Goal: Task Accomplishment & Management: Manage account settings

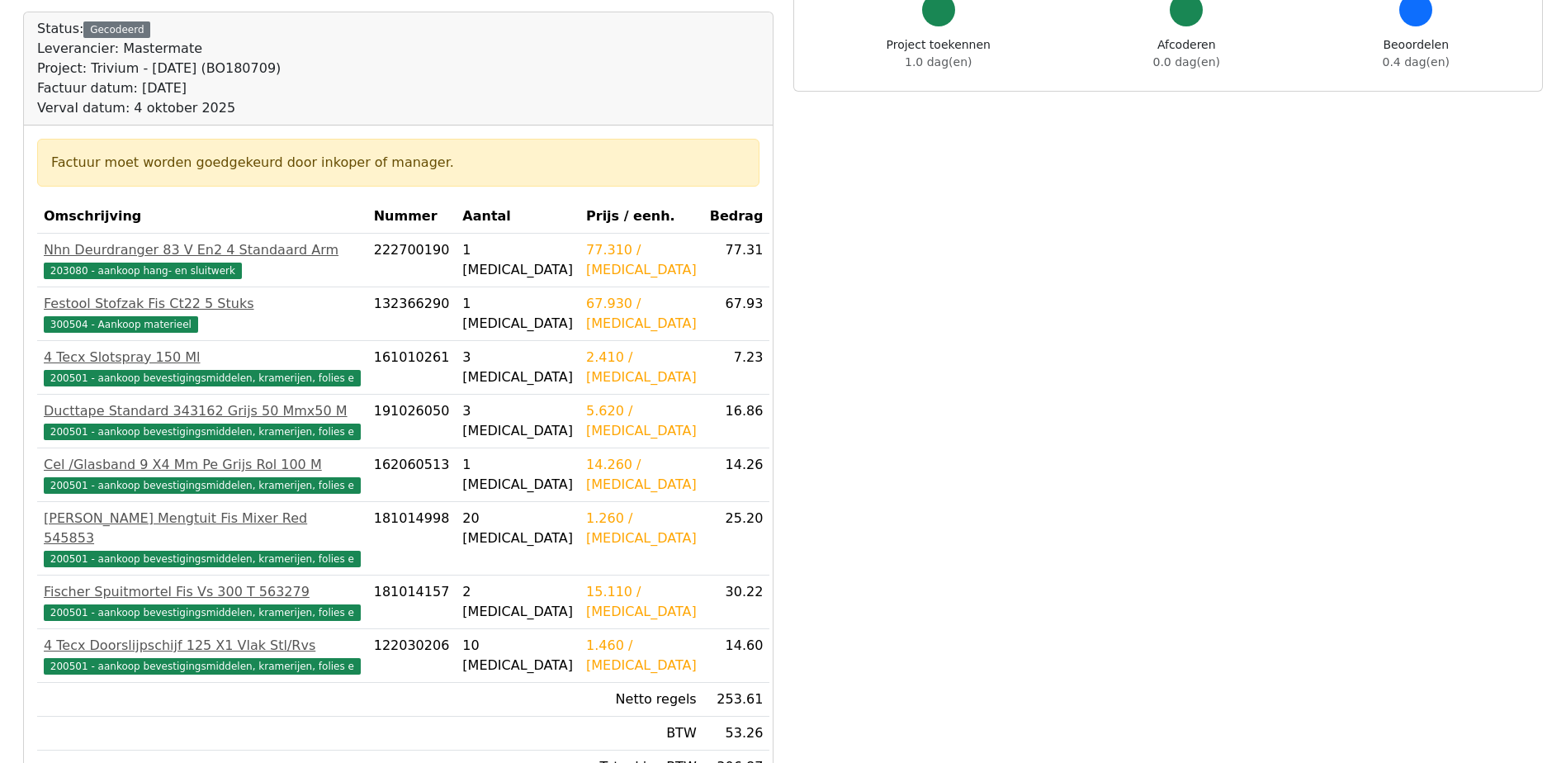
scroll to position [165, 0]
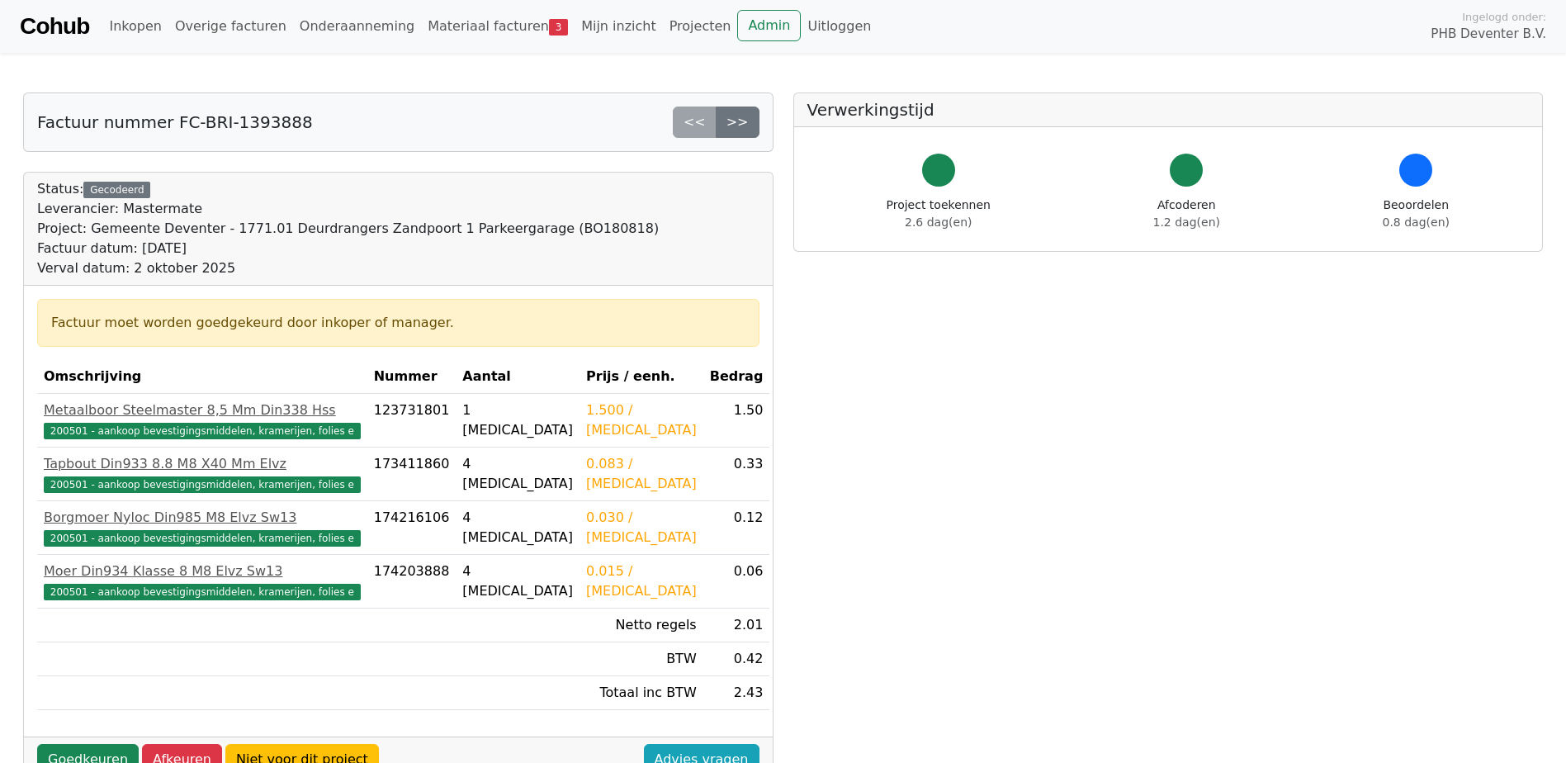
scroll to position [83, 0]
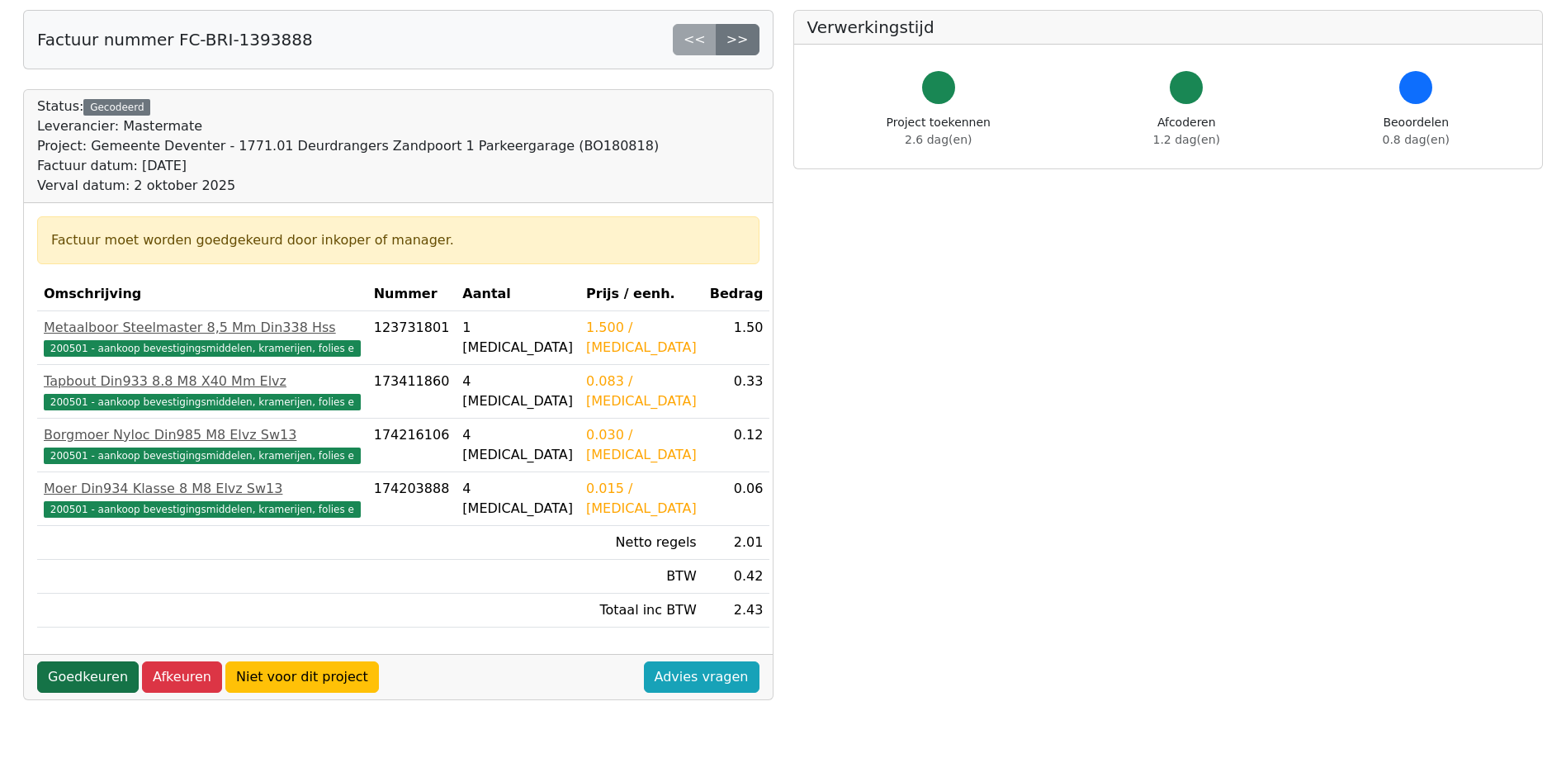
click at [54, 677] on link "Goedkeuren" at bounding box center [88, 676] width 102 height 31
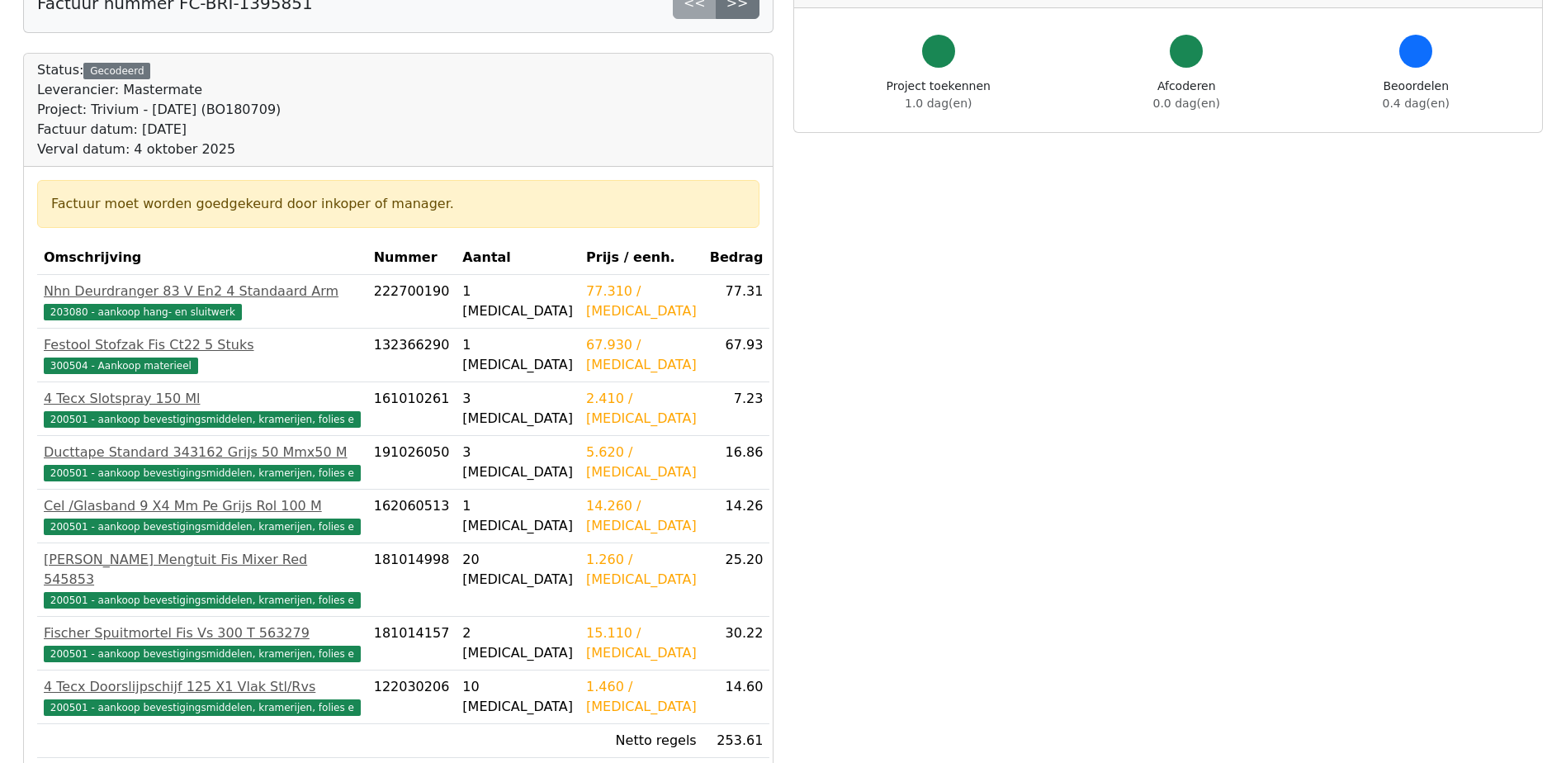
scroll to position [330, 0]
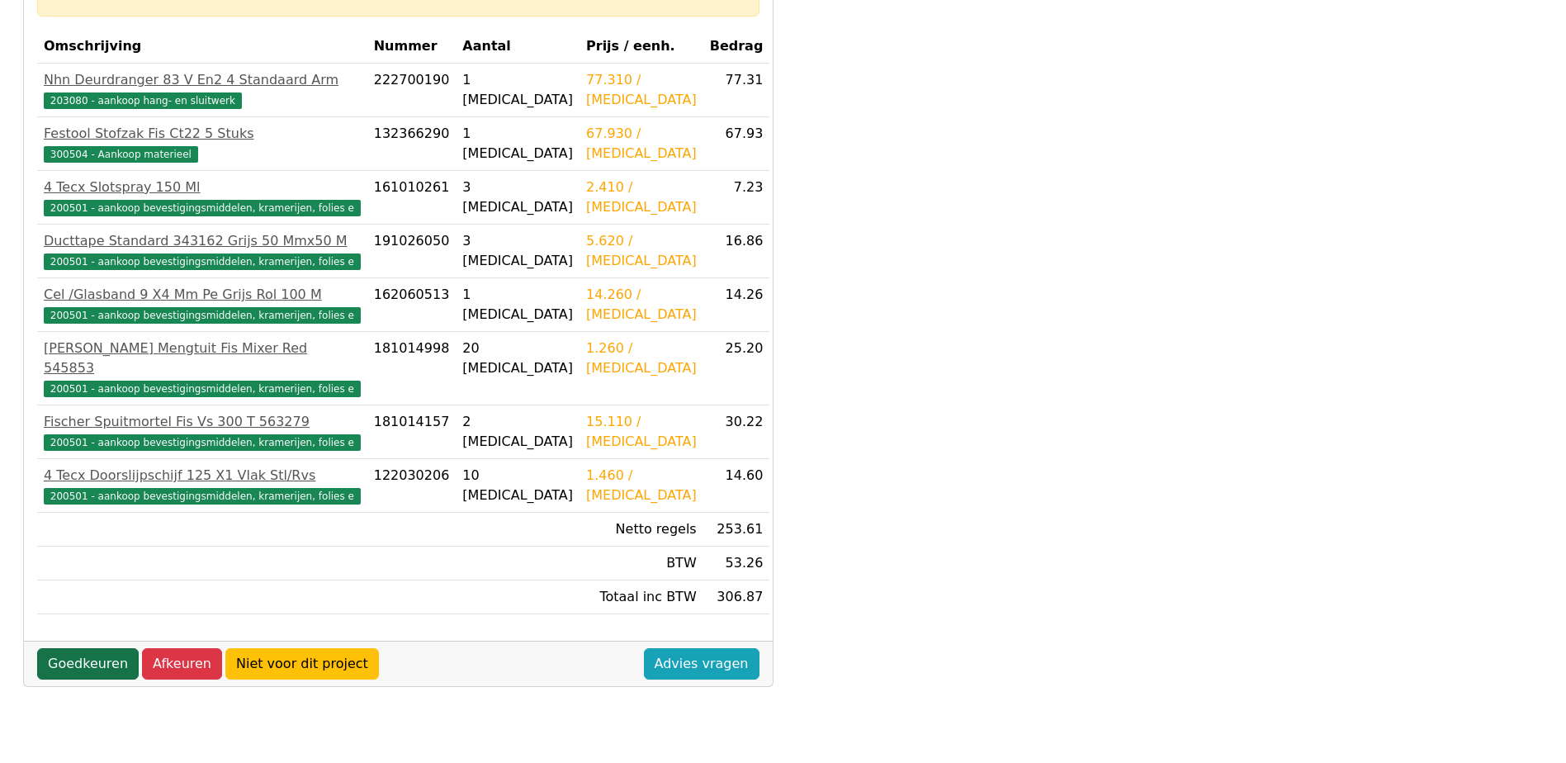
click at [73, 648] on link "Goedkeuren" at bounding box center [88, 663] width 102 height 31
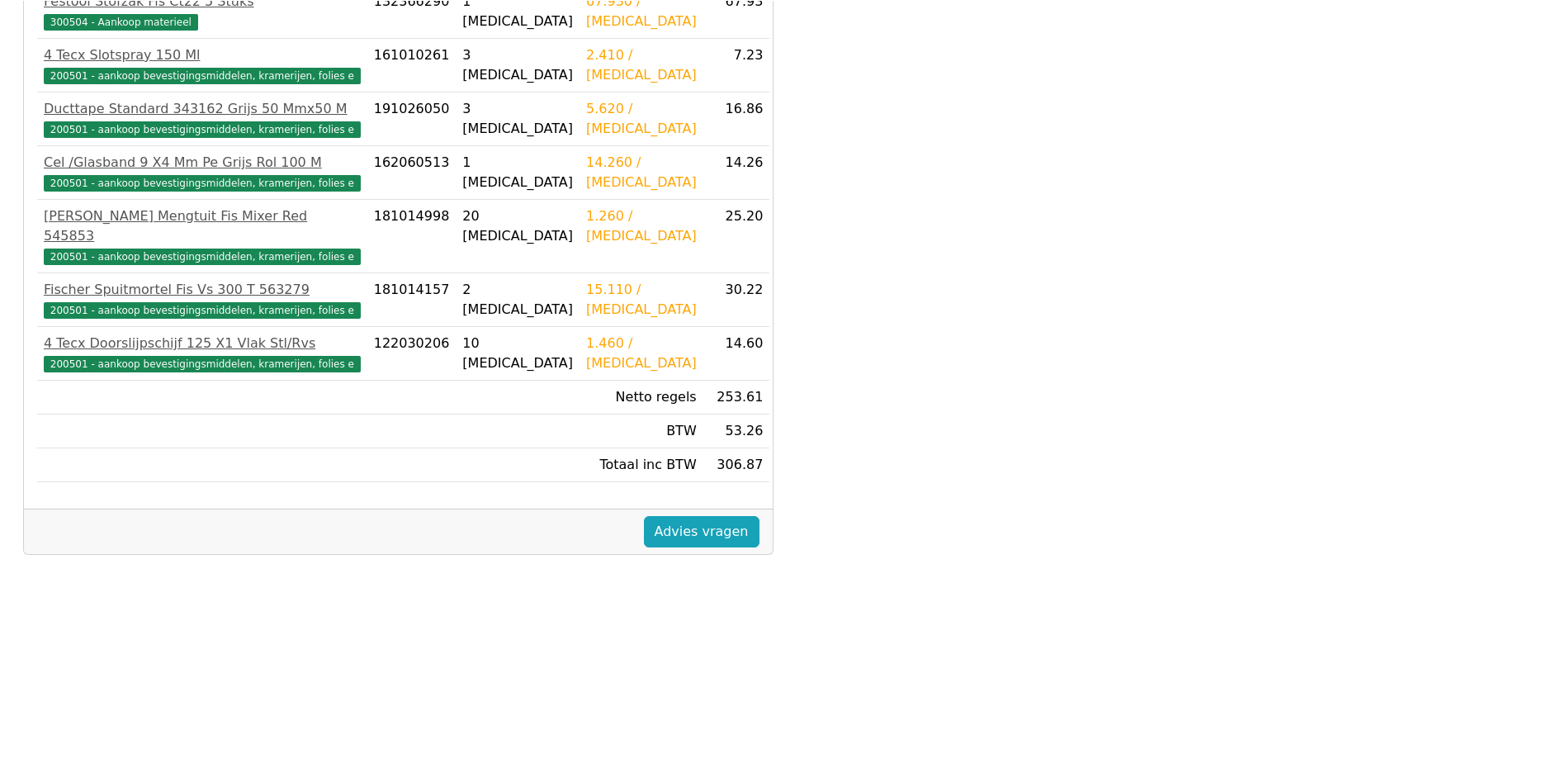
scroll to position [462, 0]
